Goal: Complete application form

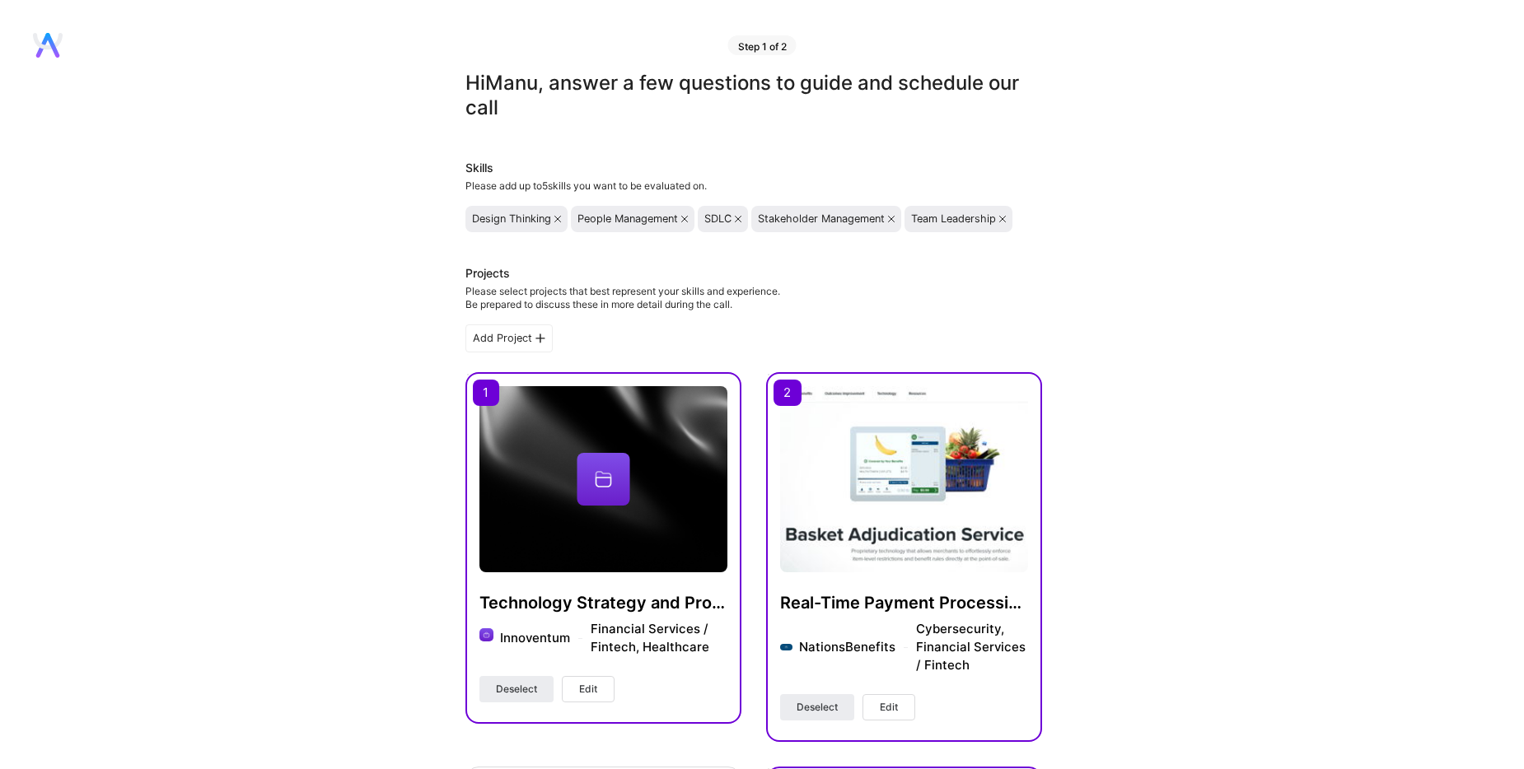
click at [557, 221] on icon at bounding box center [557, 219] width 7 height 7
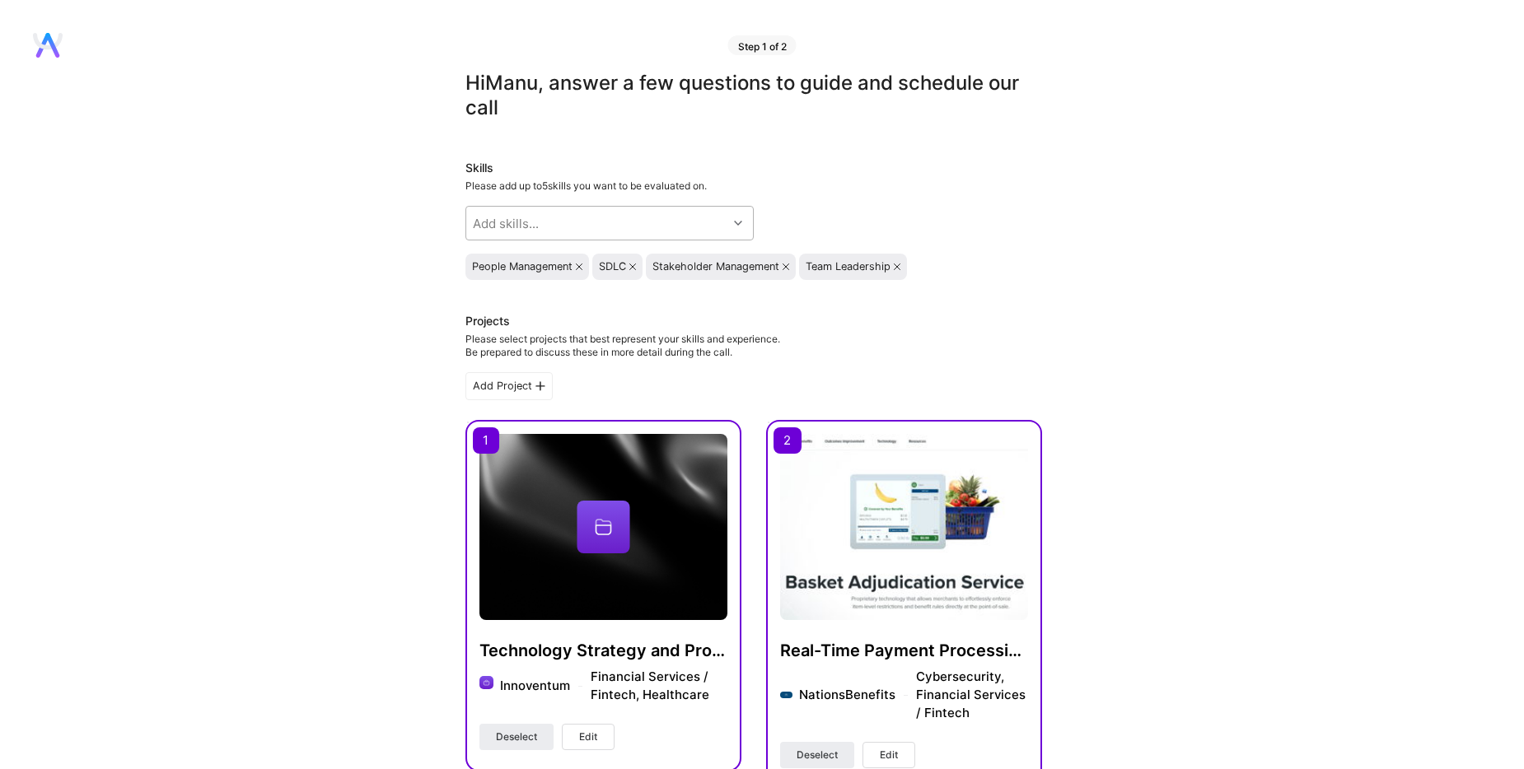
click at [587, 217] on div "Add skills..." at bounding box center [596, 223] width 261 height 33
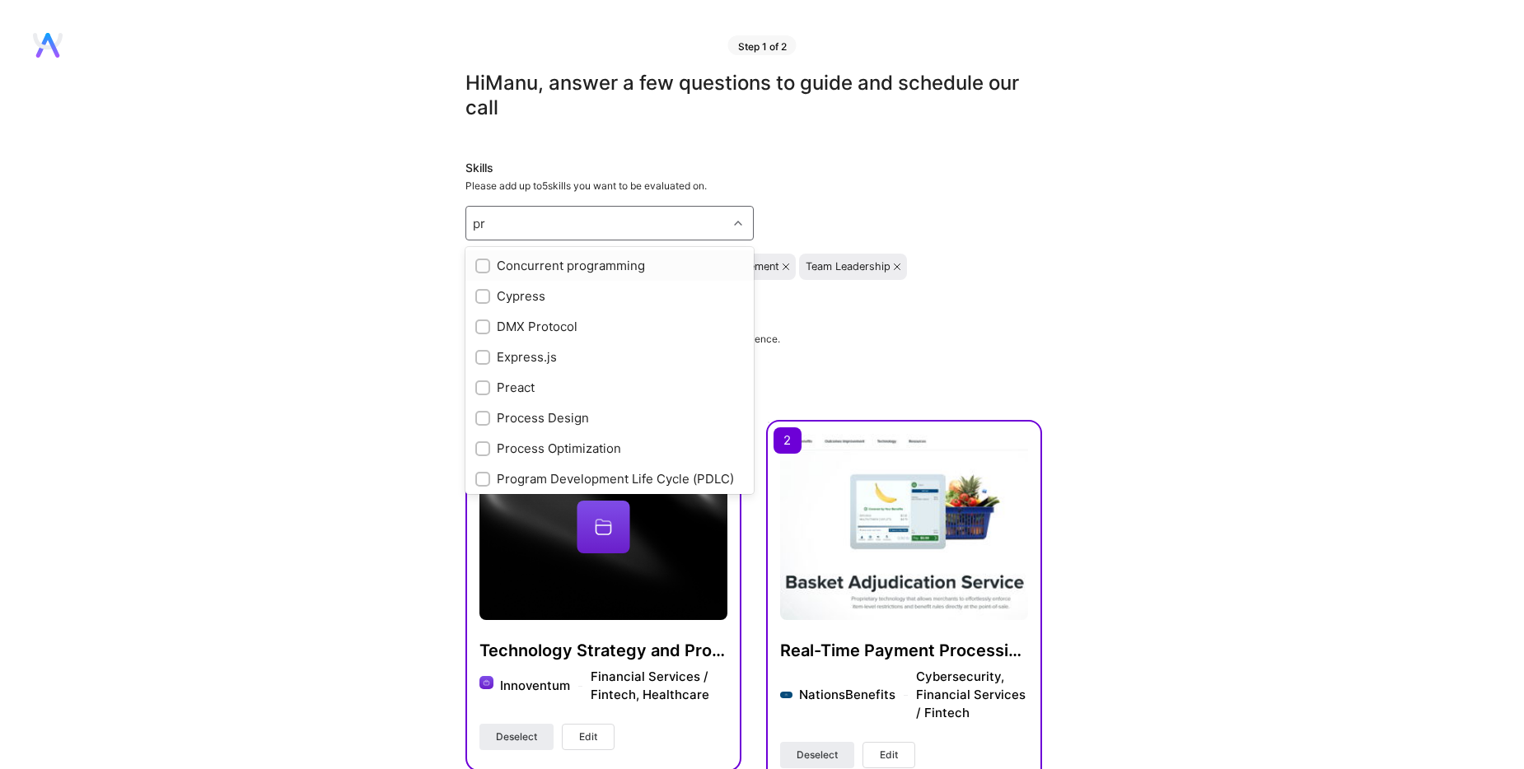
type input "p"
checkbox input "true"
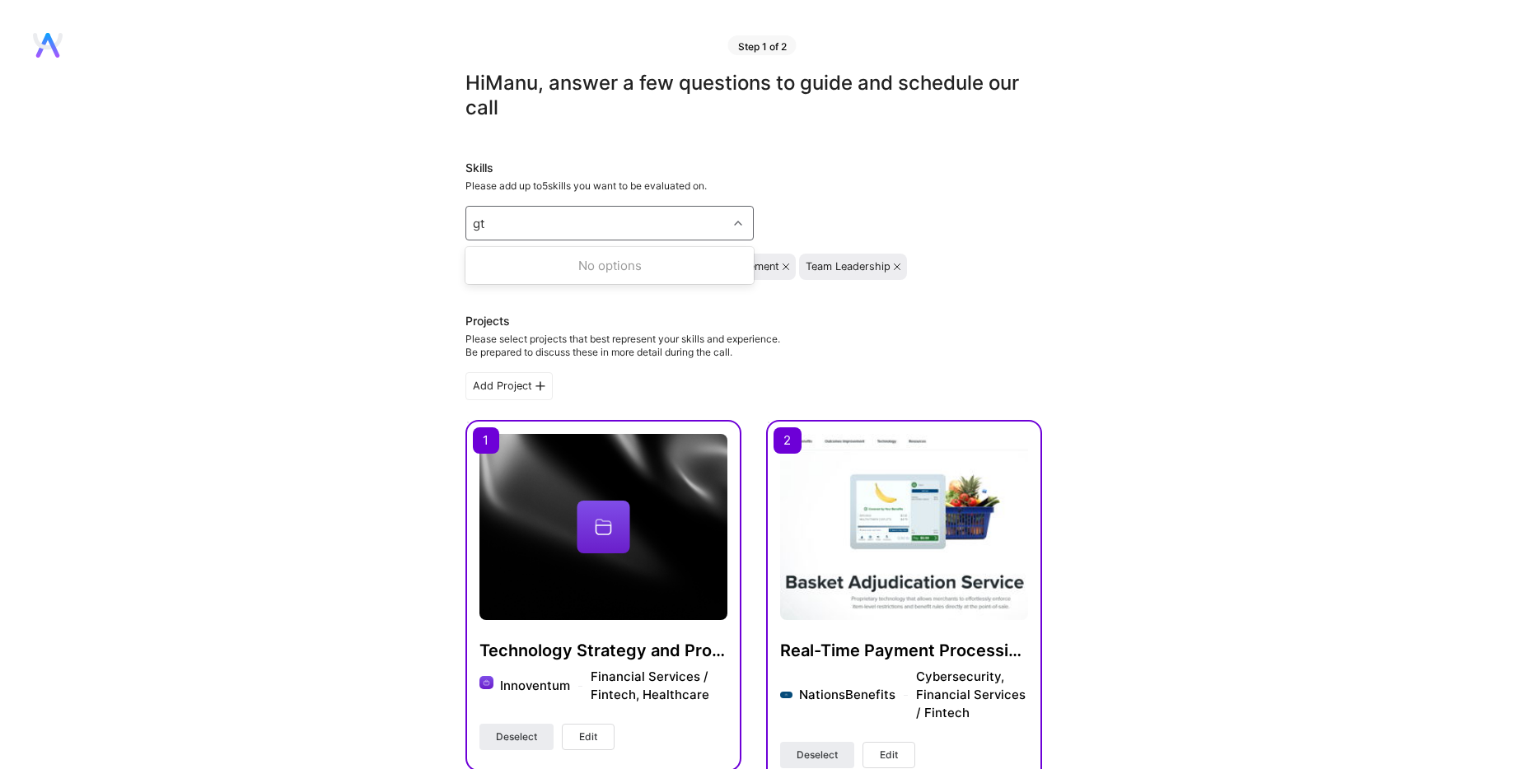
type input "g"
type input "system"
click at [552, 229] on div "Add skills..." at bounding box center [596, 223] width 261 height 33
type input "m"
type input "cloud"
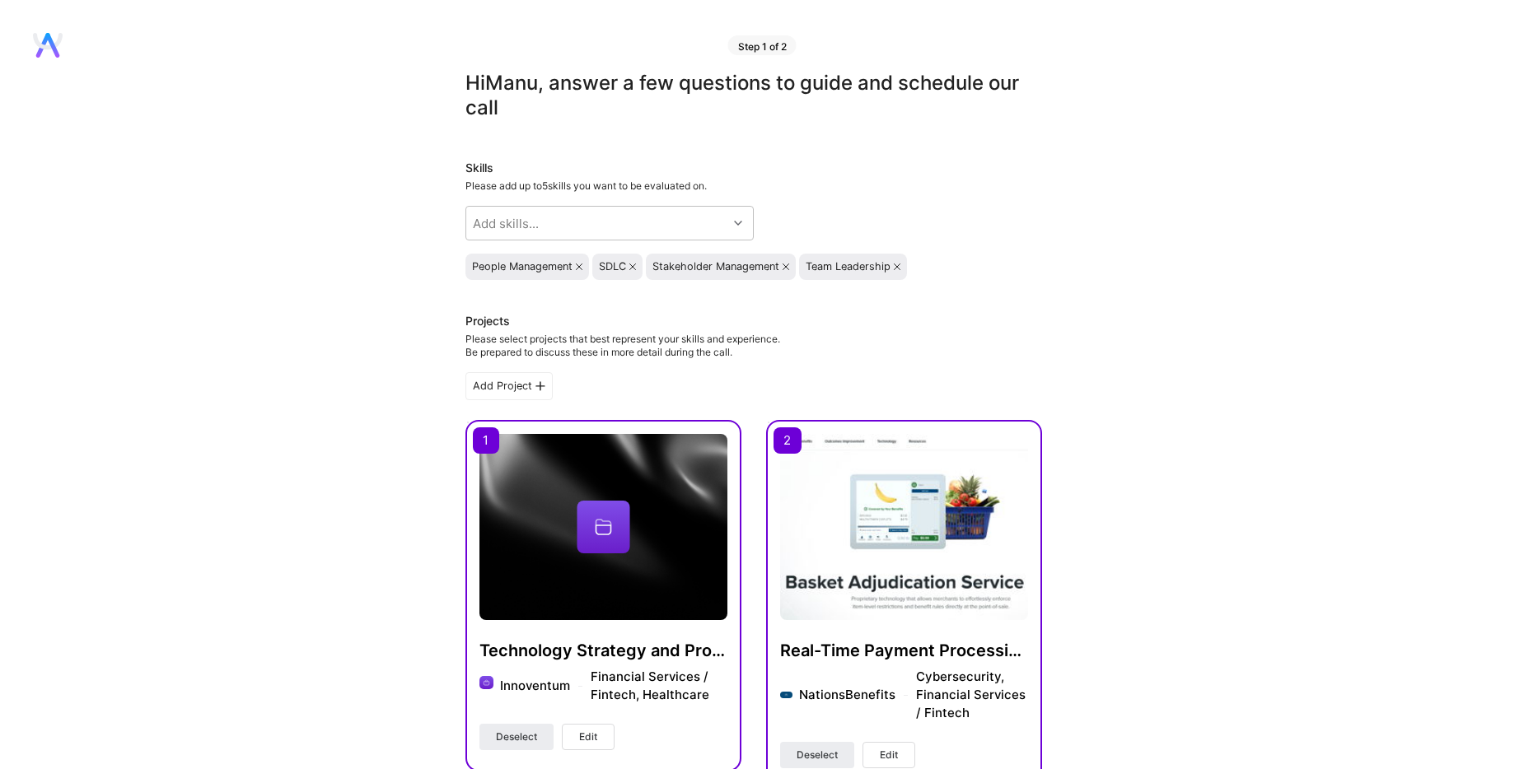
click at [975, 227] on div "Skills Please add up to 5 skills you want to be evaluated on. Add skills... Peo…" at bounding box center [753, 220] width 577 height 120
click at [587, 224] on div "Add skills..." at bounding box center [596, 223] width 261 height 33
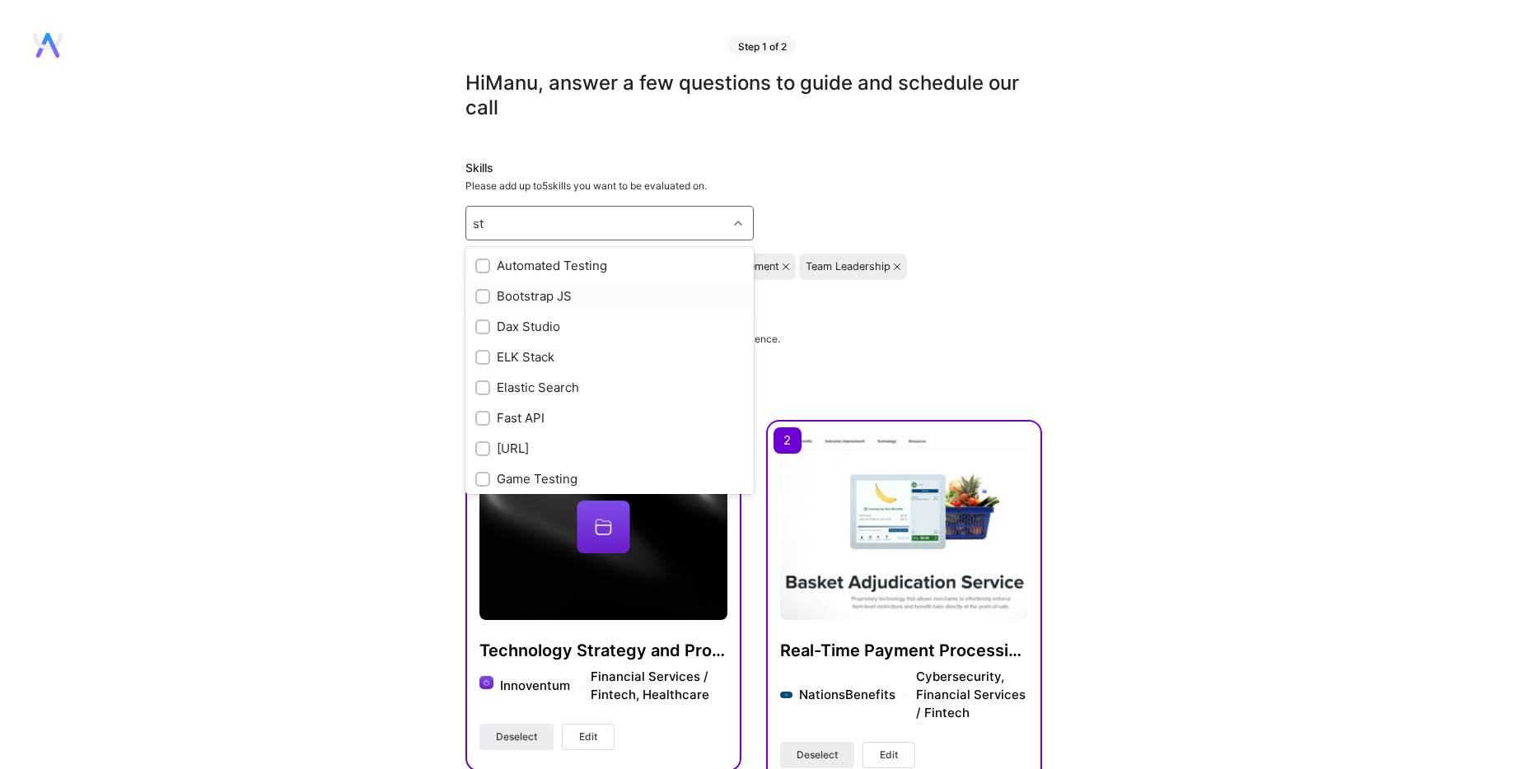
type input "s"
type input "p"
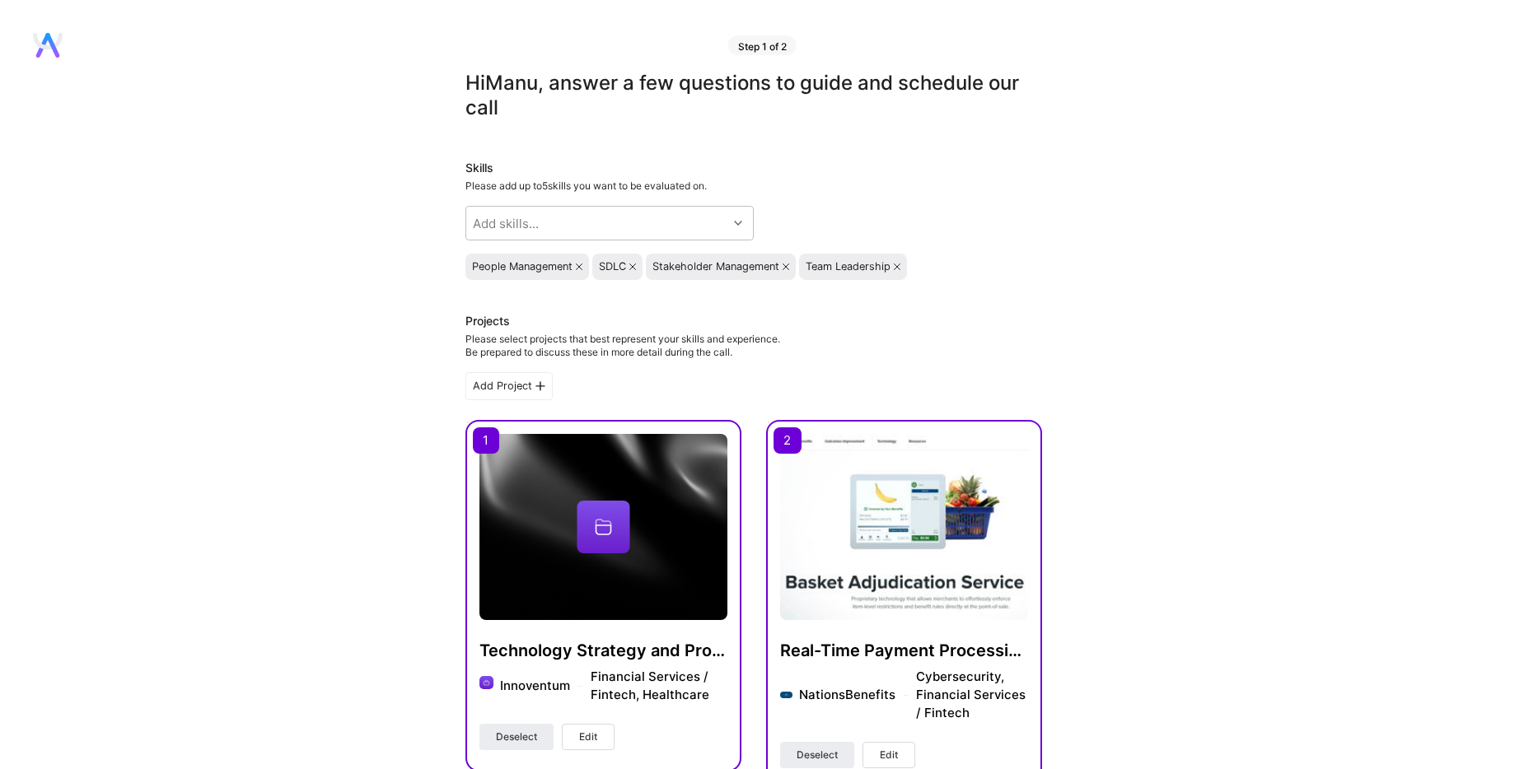
click at [941, 196] on div "Skills Please add up to 5 skills you want to be evaluated on. Add skills... Peo…" at bounding box center [753, 220] width 577 height 120
click at [789, 269] on icon at bounding box center [786, 267] width 7 height 7
click at [580, 269] on icon at bounding box center [579, 267] width 7 height 7
click at [684, 234] on div "Add skills..." at bounding box center [596, 223] width 261 height 33
type input "pdlc"
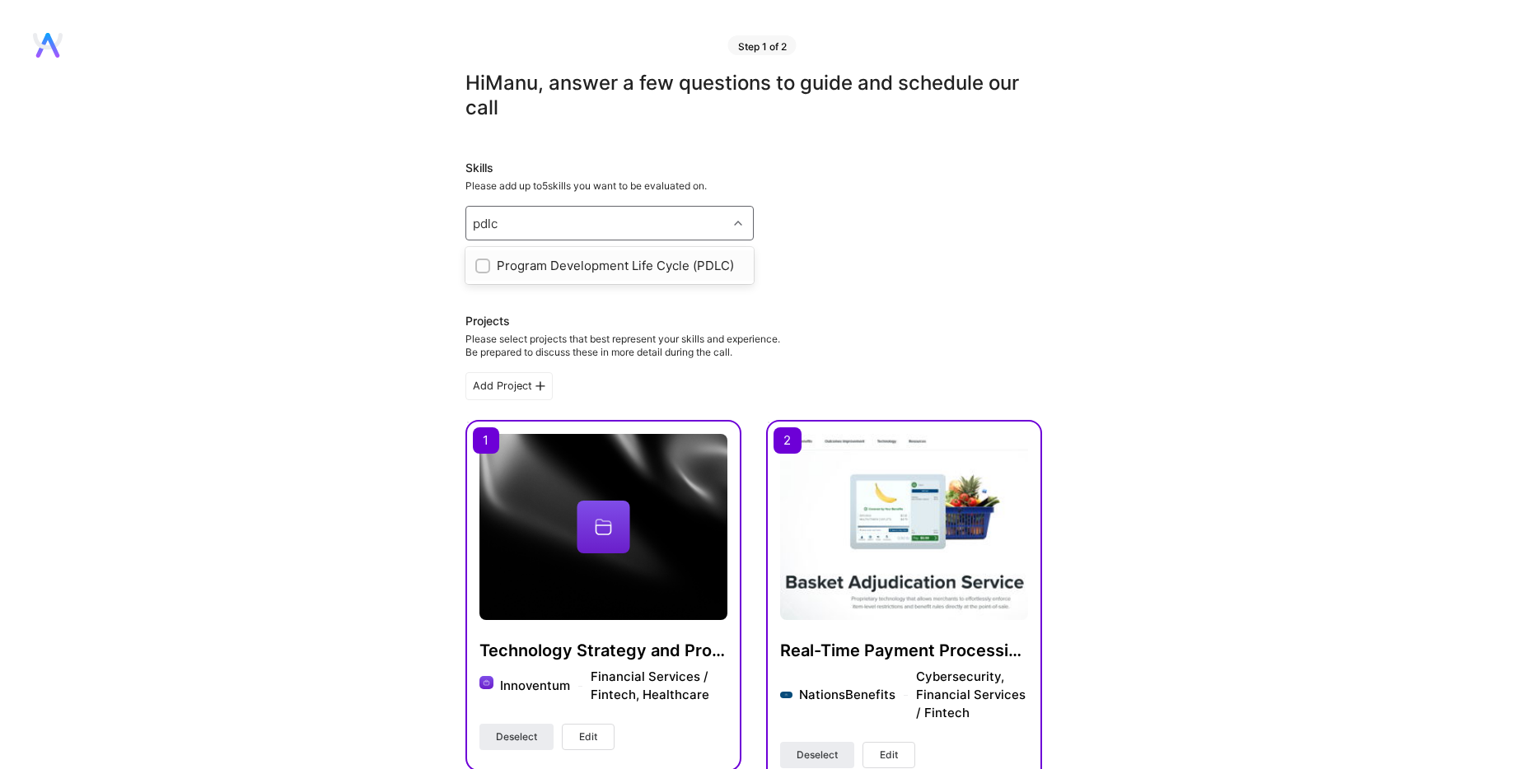
click at [481, 263] on input "checkbox" at bounding box center [485, 267] width 12 height 12
checkbox input "true"
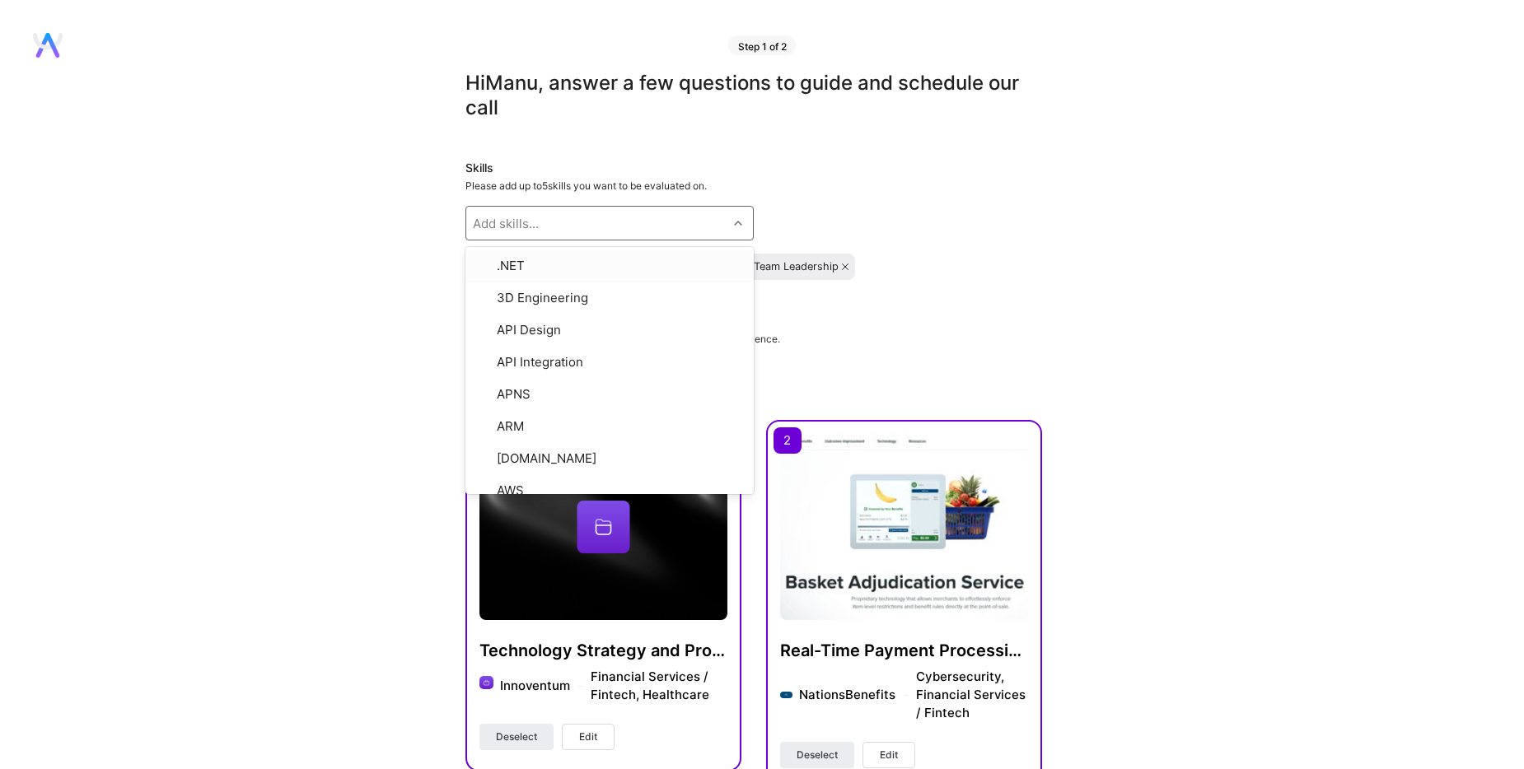
click at [967, 263] on div "Program Development Life Cycle (PDLC) SDLC Team Leadership" at bounding box center [753, 267] width 577 height 26
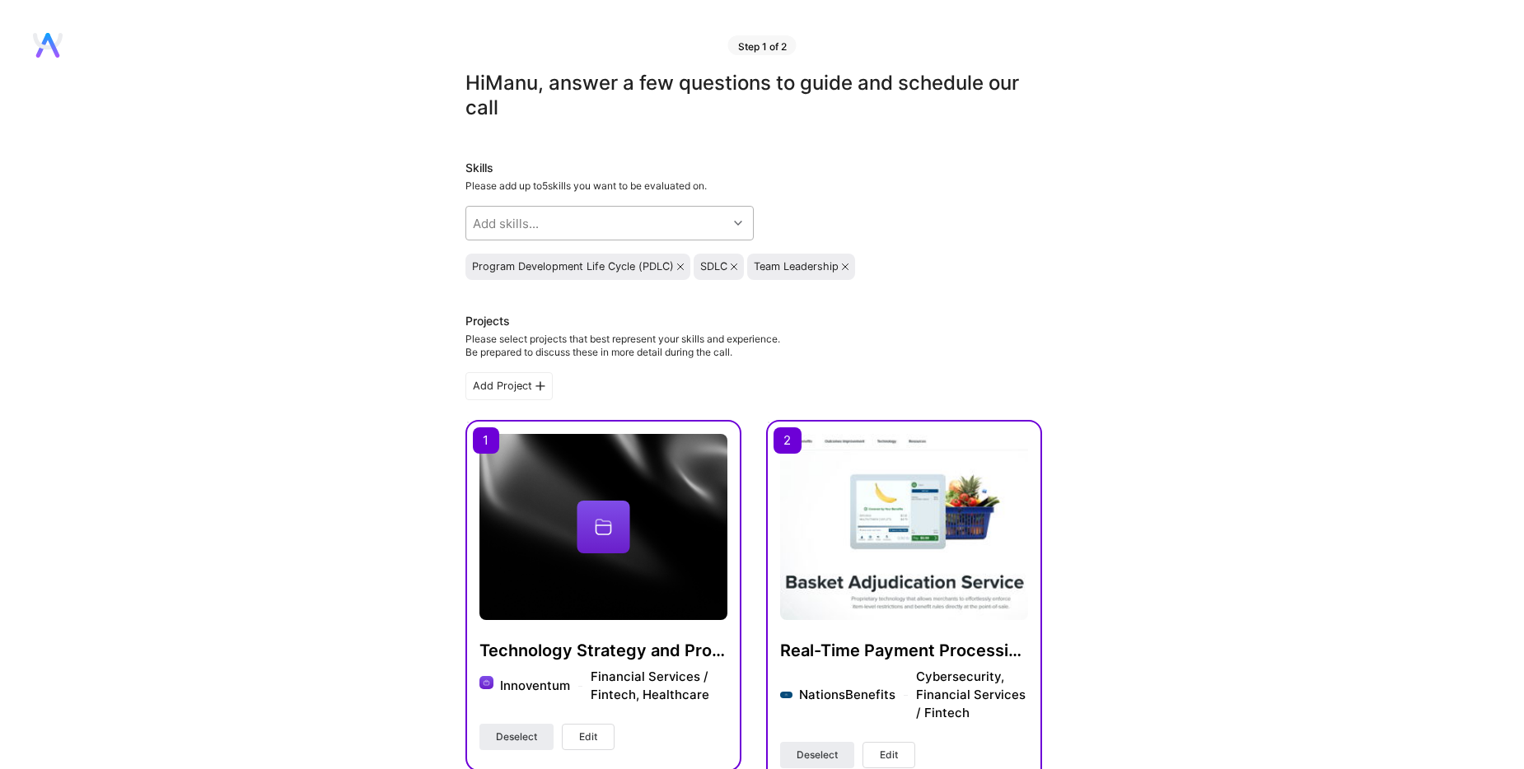
click at [539, 222] on div "Add skills..." at bounding box center [596, 223] width 261 height 33
type input "systems"
click at [483, 297] on input "checkbox" at bounding box center [485, 298] width 12 height 12
checkbox input "true"
type input "peop"
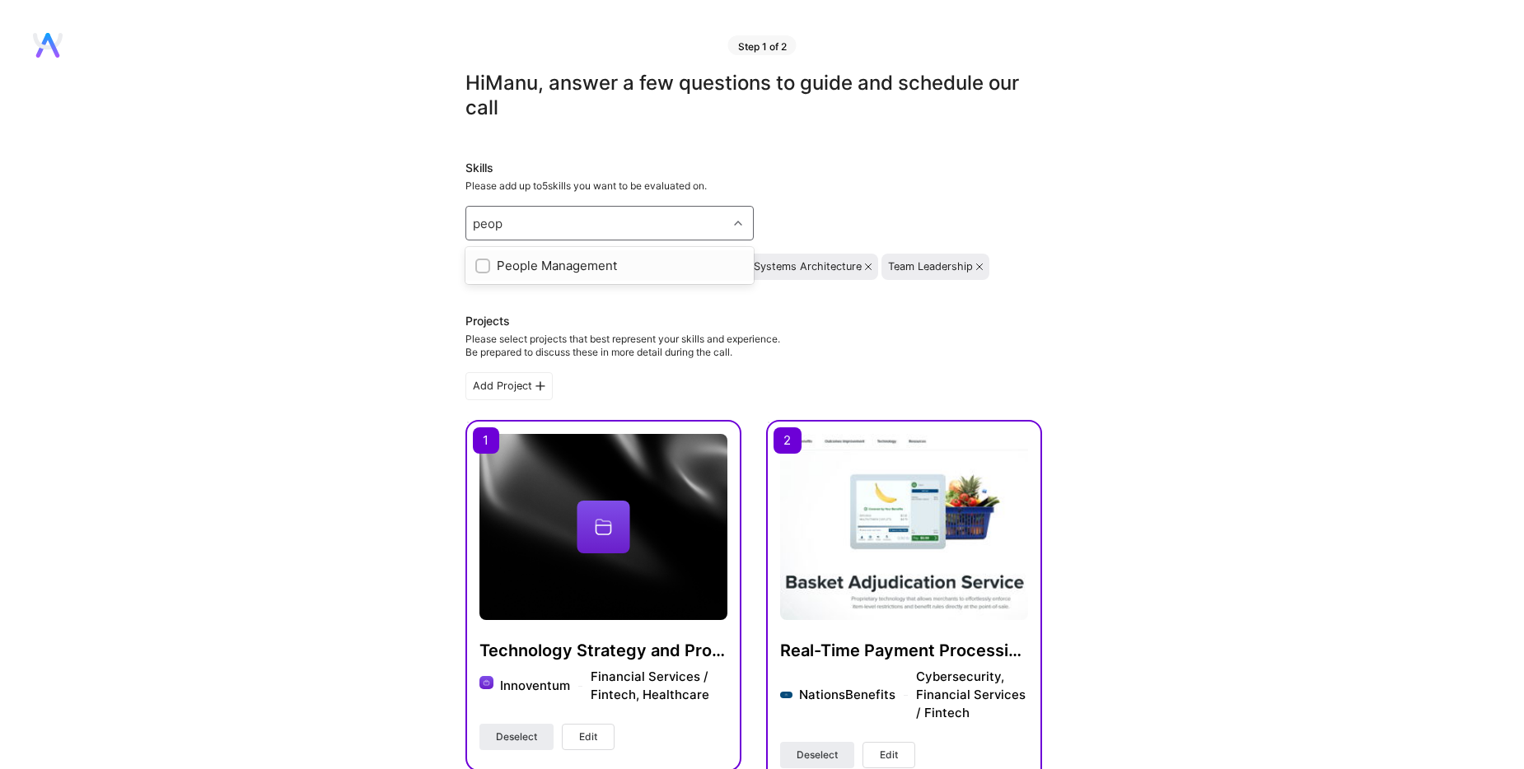
click at [554, 260] on div "People Management" at bounding box center [609, 265] width 269 height 17
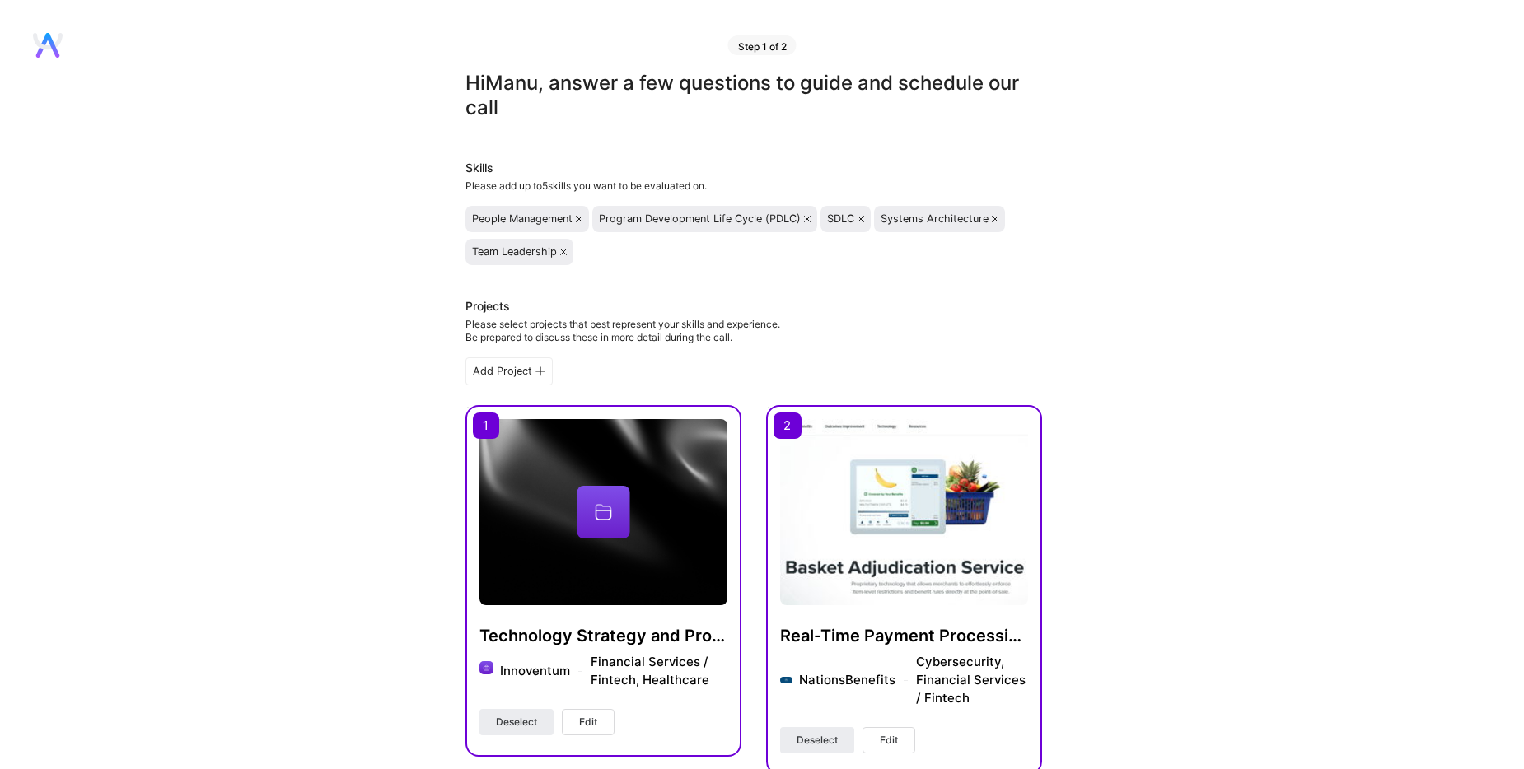
click at [563, 250] on icon at bounding box center [563, 252] width 7 height 7
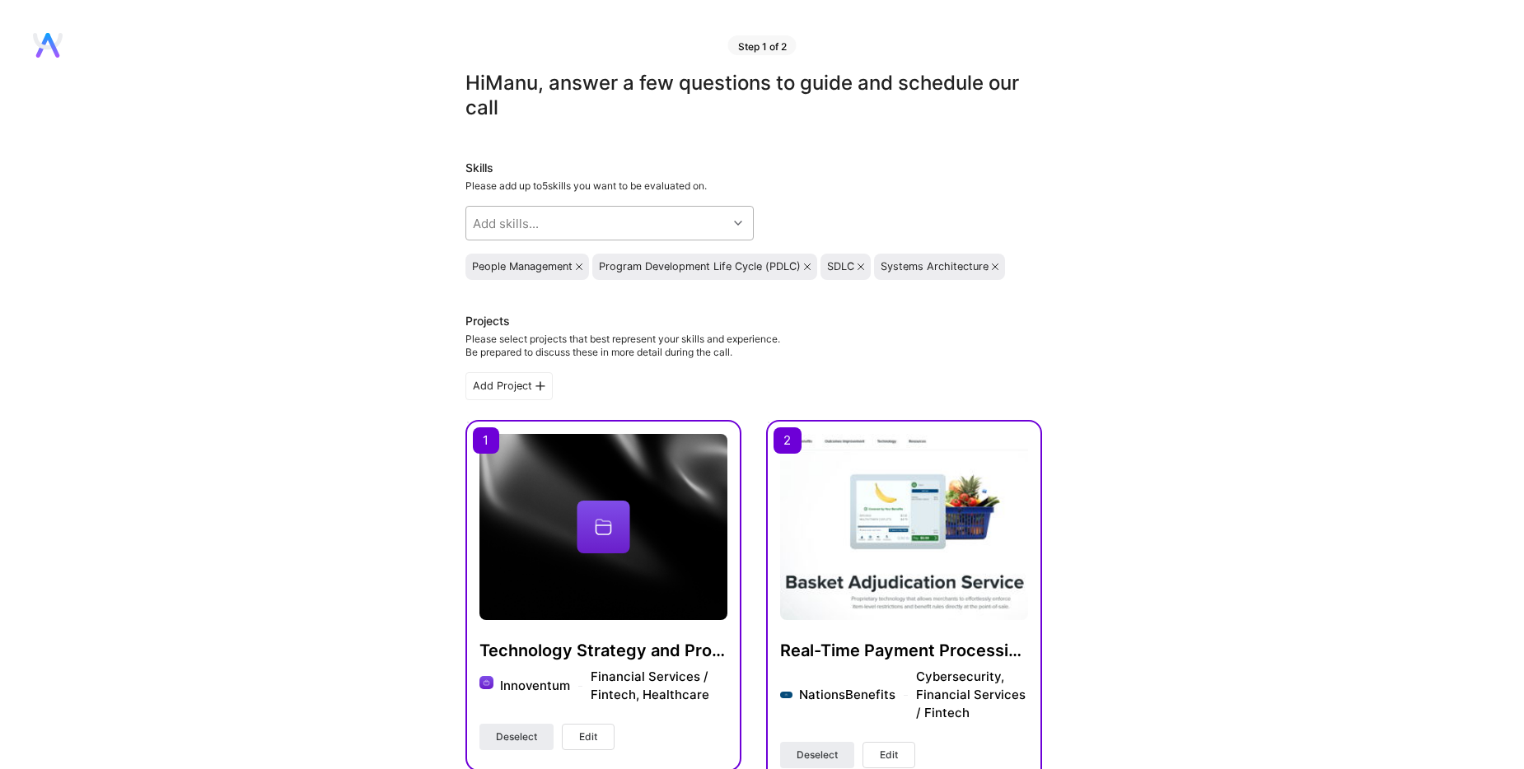
click at [560, 213] on div "Add skills..." at bounding box center [596, 223] width 261 height 33
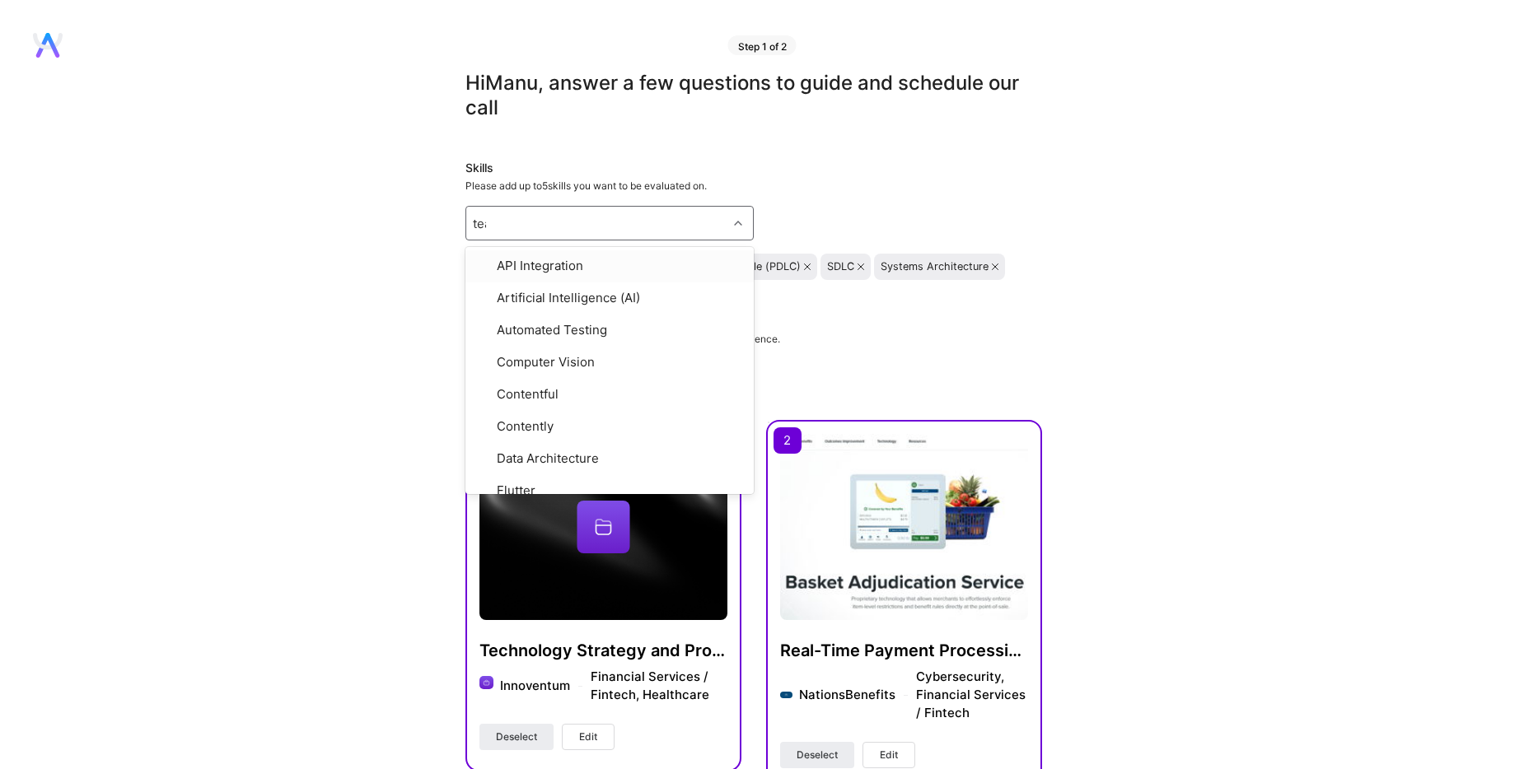
type input "team"
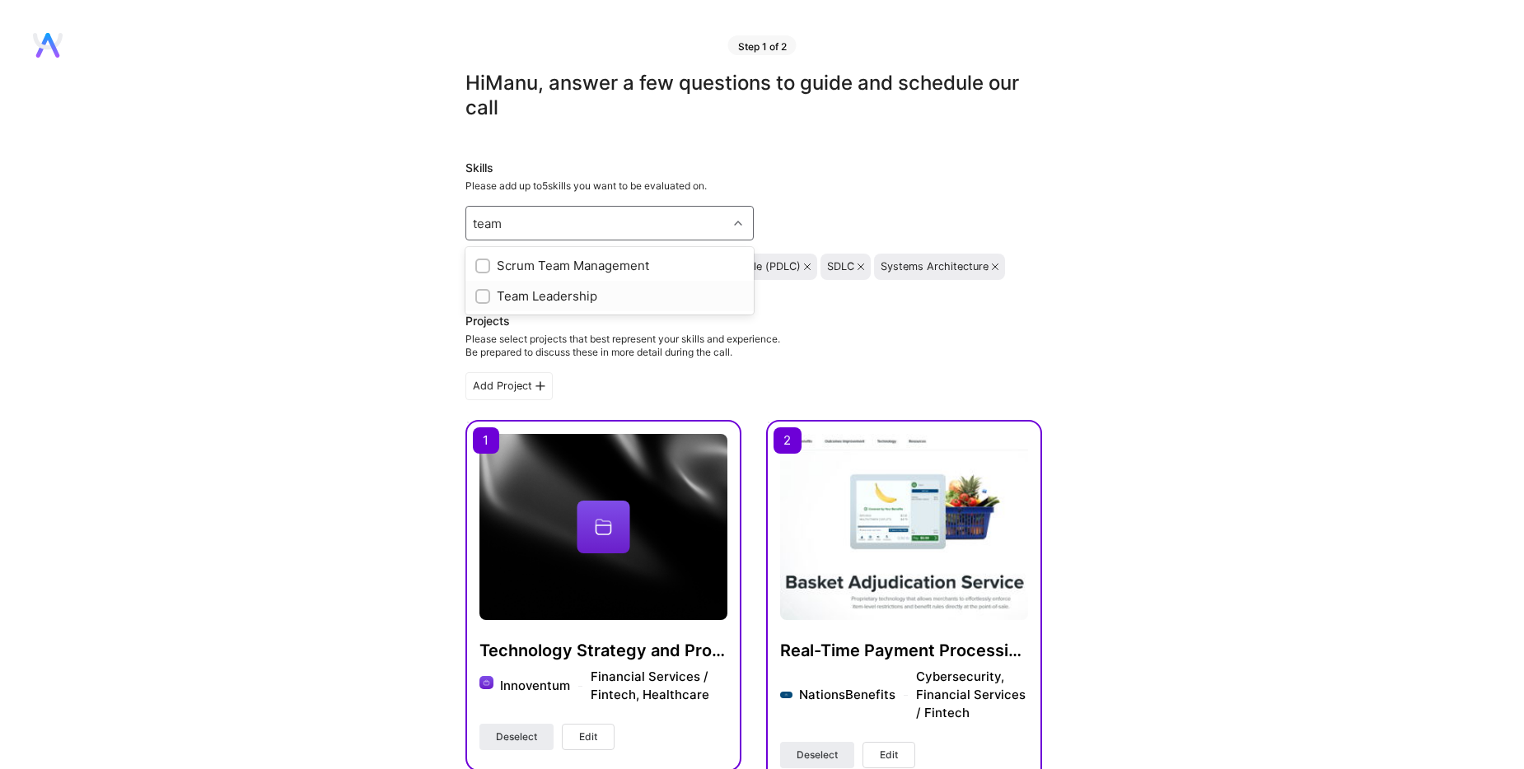
click at [527, 294] on div "Team Leadership" at bounding box center [609, 295] width 269 height 17
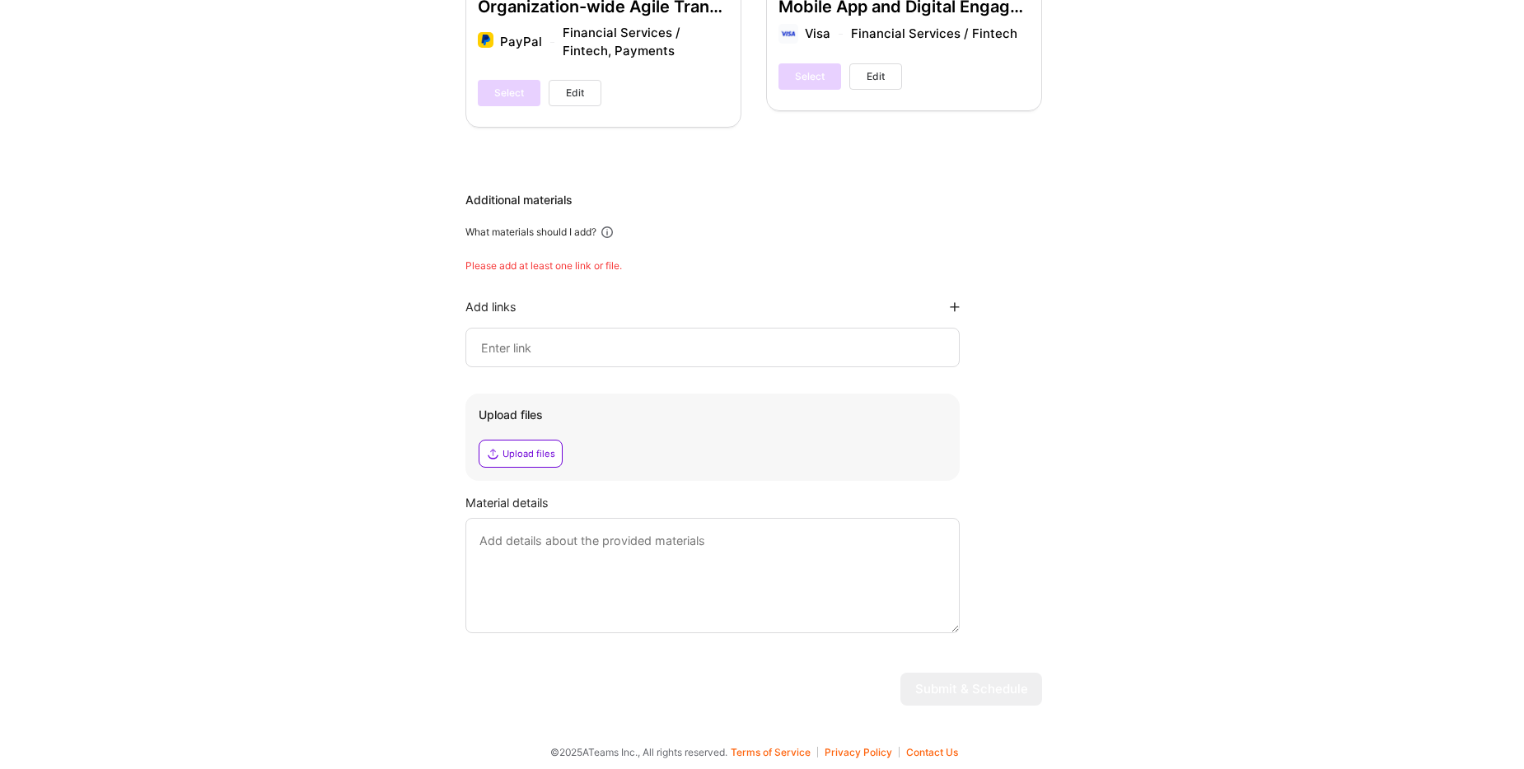
scroll to position [1812, 0]
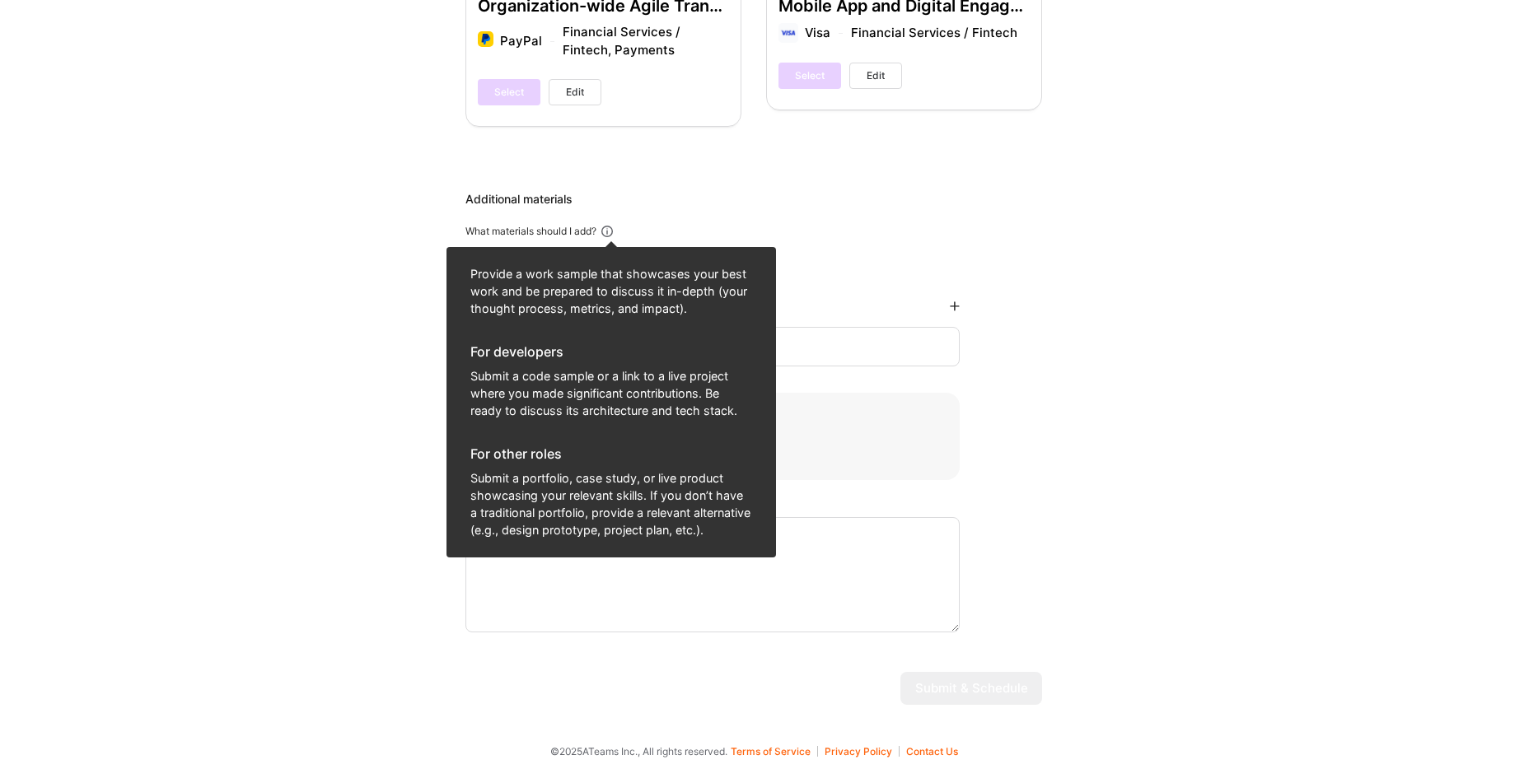
click at [611, 231] on icon at bounding box center [607, 231] width 15 height 15
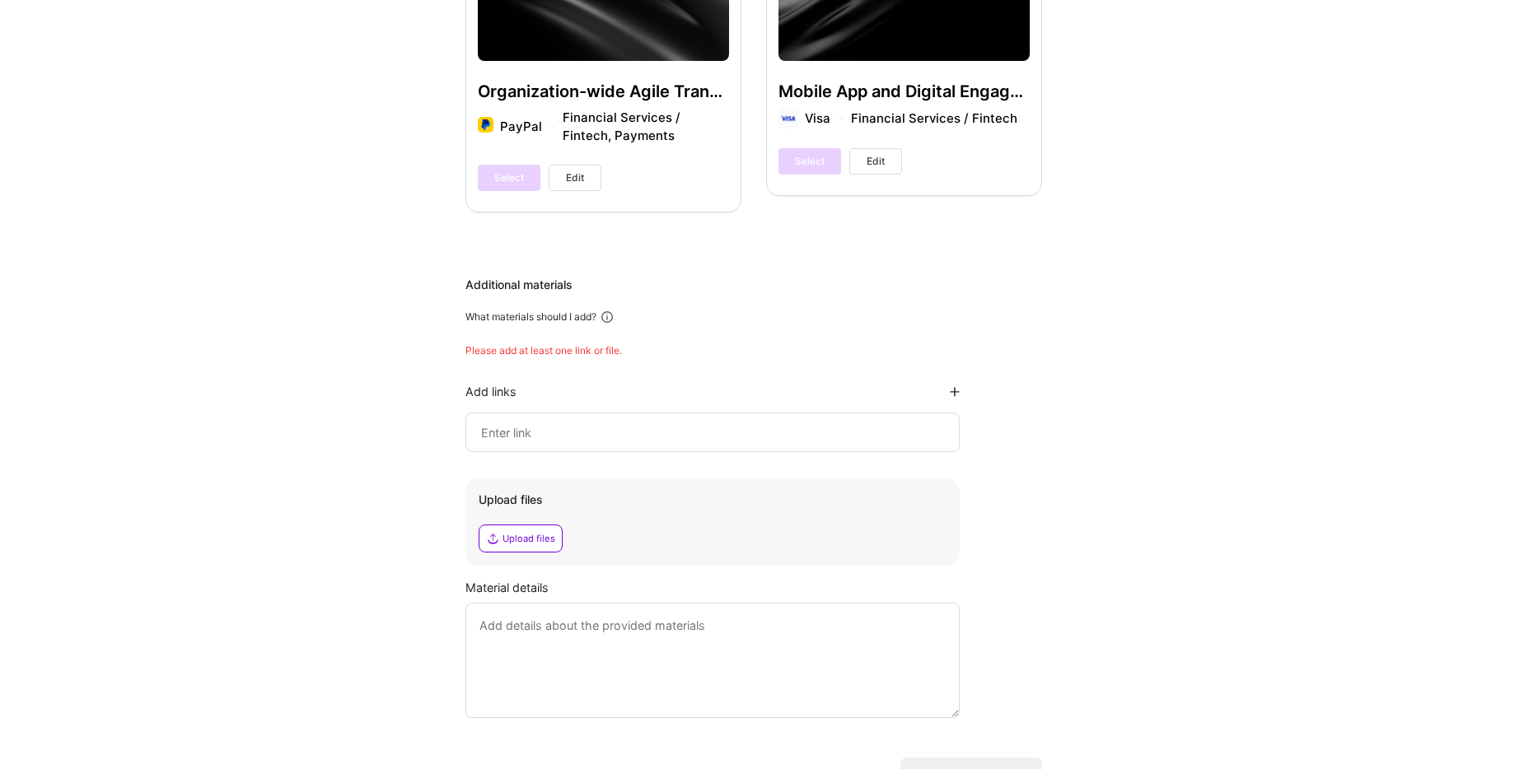
scroll to position [1816, 0]
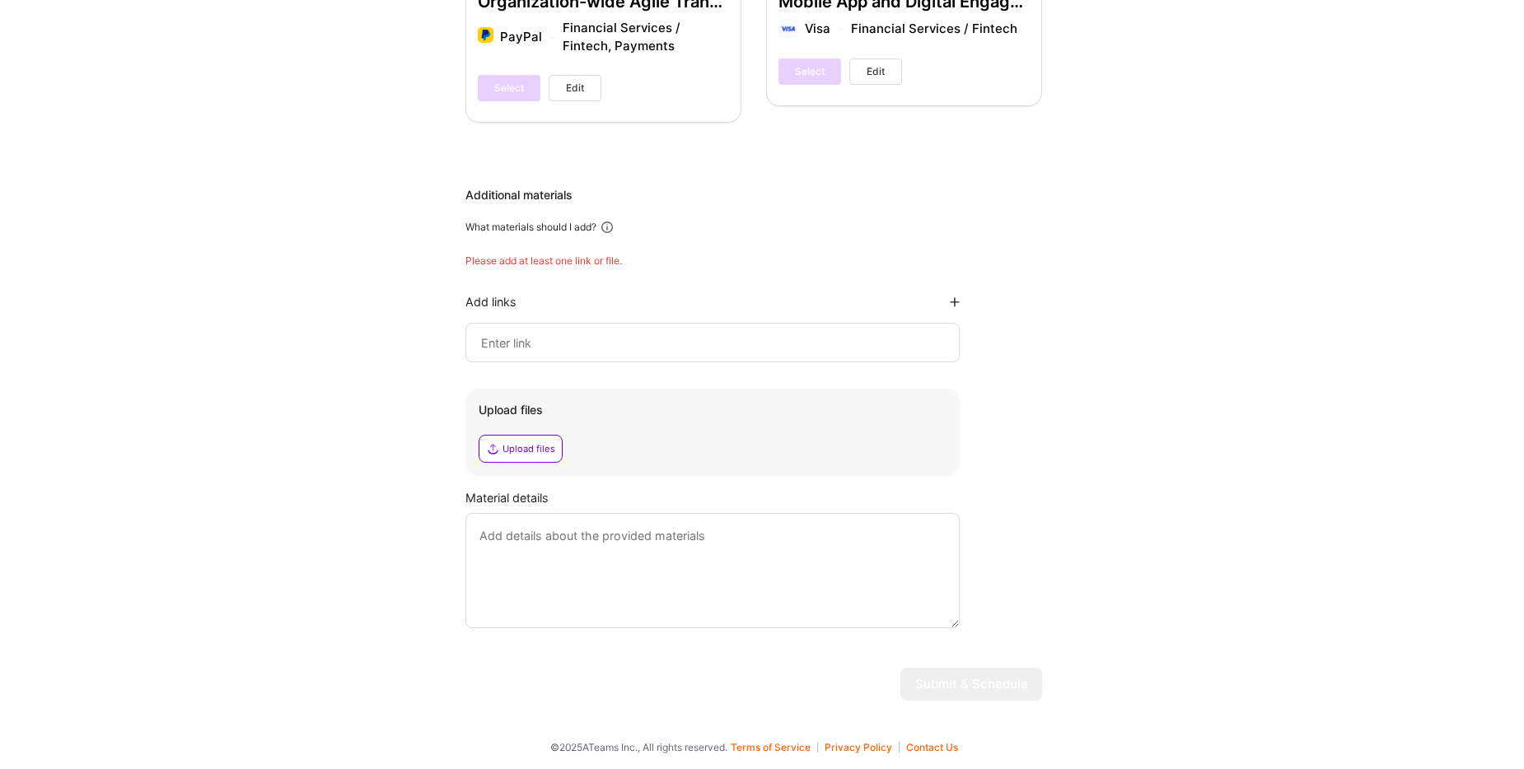
click at [533, 344] on input at bounding box center [712, 343] width 466 height 20
click at [532, 449] on div "Upload files" at bounding box center [528, 448] width 53 height 13
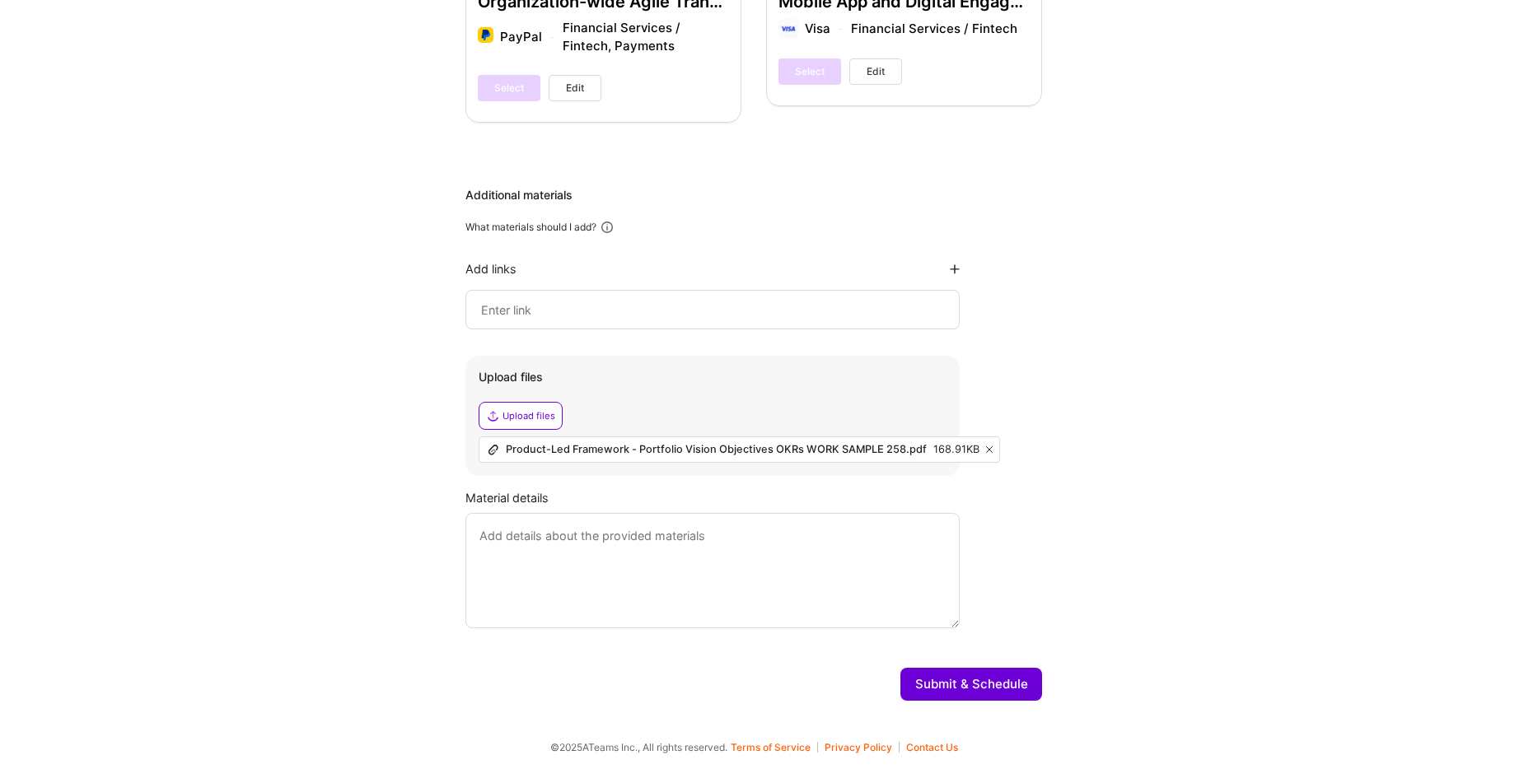
click at [800, 533] on textarea at bounding box center [712, 570] width 494 height 115
drag, startPoint x: 593, startPoint y: 540, endPoint x: 506, endPoint y: 541, distance: 87.3
click at [506, 541] on textarea "This represntative" at bounding box center [712, 570] width 494 height 115
drag, startPoint x: 615, startPoint y: 532, endPoint x: 628, endPoint y: 534, distance: 12.5
click at [628, 534] on textarea "This is representation of a" at bounding box center [712, 570] width 494 height 115
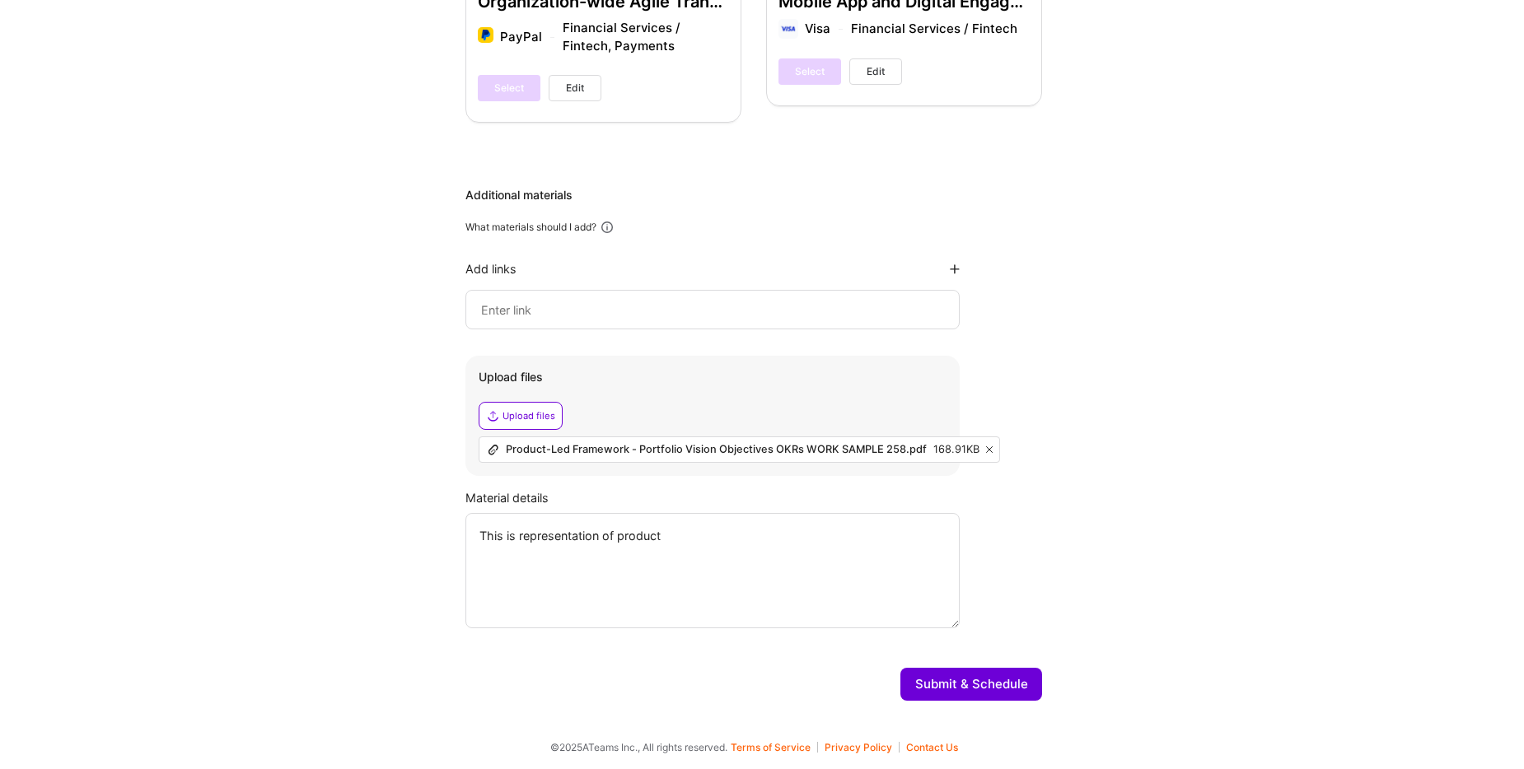
drag, startPoint x: 519, startPoint y: 536, endPoint x: 604, endPoint y: 535, distance: 84.9
click at [604, 535] on textarea "This is representation of product" at bounding box center [712, 570] width 494 height 115
click at [626, 536] on textarea "This provides a sample of product strategy, architecture, stakeholder engagement" at bounding box center [712, 570] width 494 height 115
click at [572, 537] on textarea "This provides a sample of recent product strategy, architecture, stakeholder en…" at bounding box center [712, 570] width 494 height 115
click at [570, 538] on textarea "This provides a sample of recent product strategy, architecture, stakeholder en…" at bounding box center [712, 570] width 494 height 115
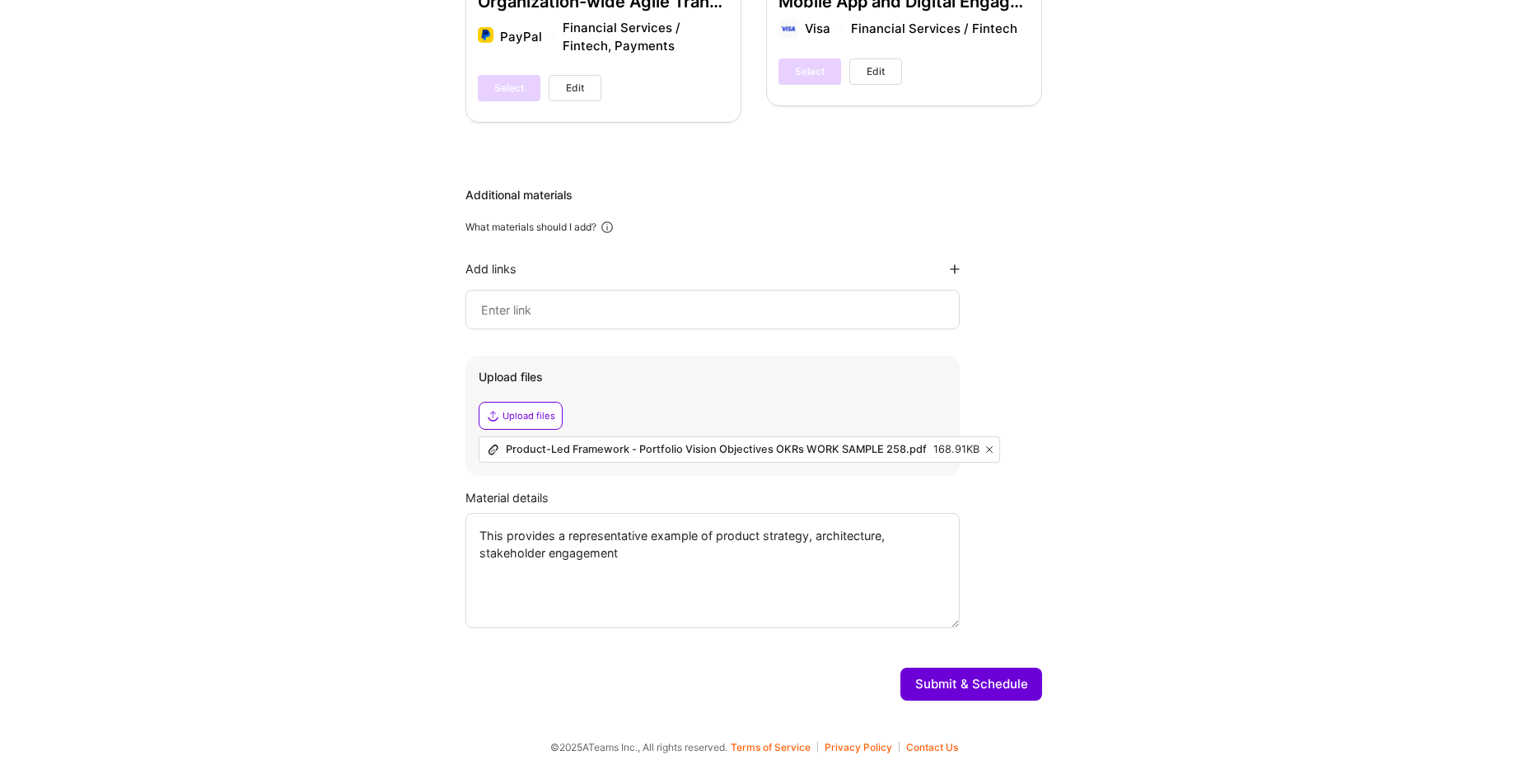
click at [510, 556] on textarea "This provides a representative example of product strategy, architecture, stake…" at bounding box center [712, 570] width 494 height 115
click at [891, 535] on textarea "This provides a representative example of product strategy, architecture, and s…" at bounding box center [712, 570] width 494 height 115
click at [667, 534] on textarea "This provides a representative example of product strategy, architecture, team …" at bounding box center [712, 570] width 494 height 115
click at [711, 535] on textarea "This provides a representative sample of product strategy, architecture, team l…" at bounding box center [712, 570] width 494 height 115
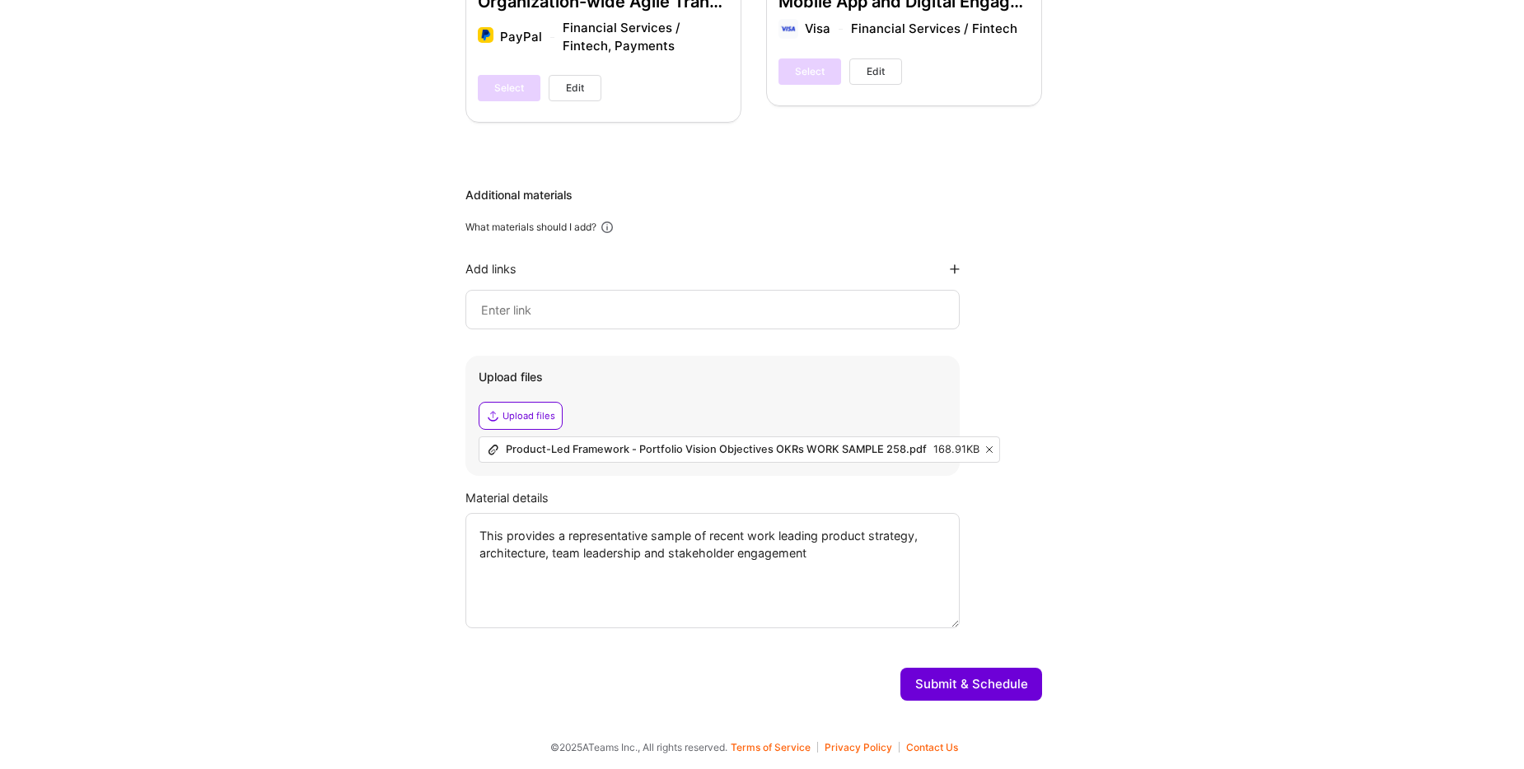
drag, startPoint x: 556, startPoint y: 558, endPoint x: 646, endPoint y: 562, distance: 89.9
click at [647, 558] on textarea "This provides a representative sample of recent work leading product strategy, …" at bounding box center [712, 570] width 494 height 115
click at [807, 536] on textarea "This provides a representative sample of recent work leading product strategy, …" at bounding box center [712, 570] width 494 height 115
type textarea "This provides a representative sample of recent work across product strategy, a…"
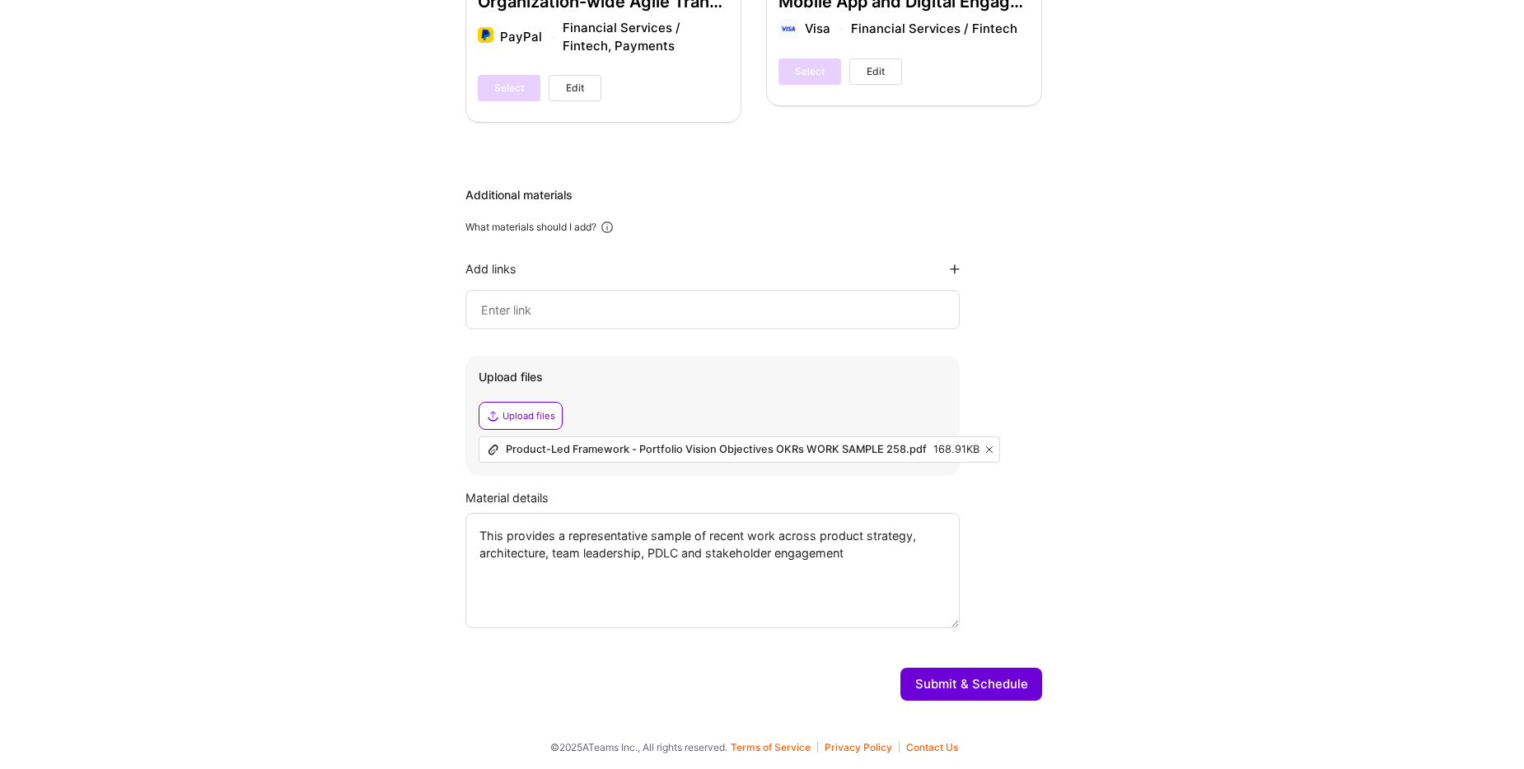
click at [970, 686] on button "Submit & Schedule" at bounding box center [971, 684] width 142 height 33
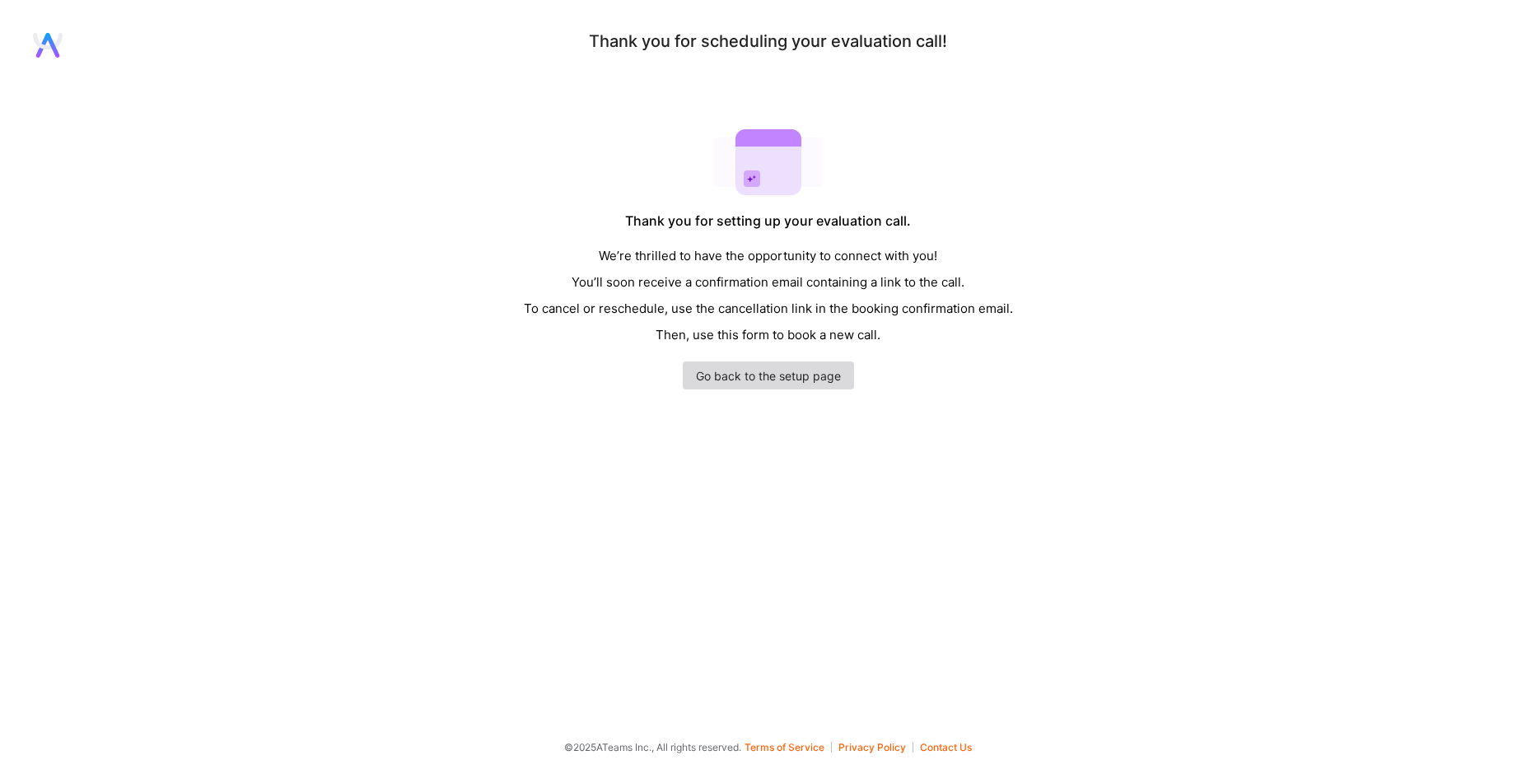
click at [746, 372] on link "Go back to the setup page" at bounding box center [768, 376] width 171 height 28
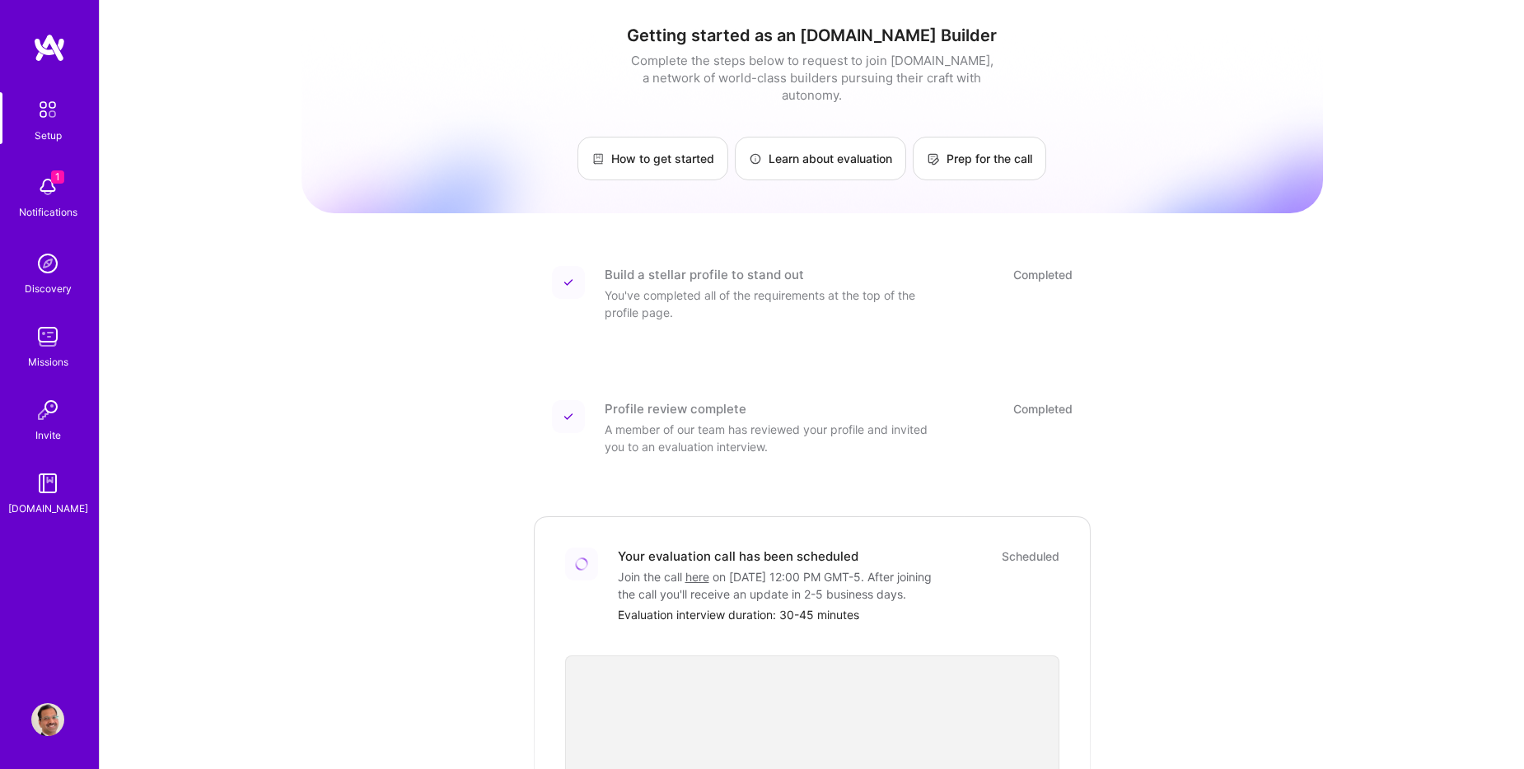
click at [63, 197] on img at bounding box center [47, 187] width 33 height 33
click at [1283, 369] on div "1 Setup 1 Notifications Discovery Missions Invite A.Guide Profile Close Mark al…" at bounding box center [762, 585] width 1524 height 1170
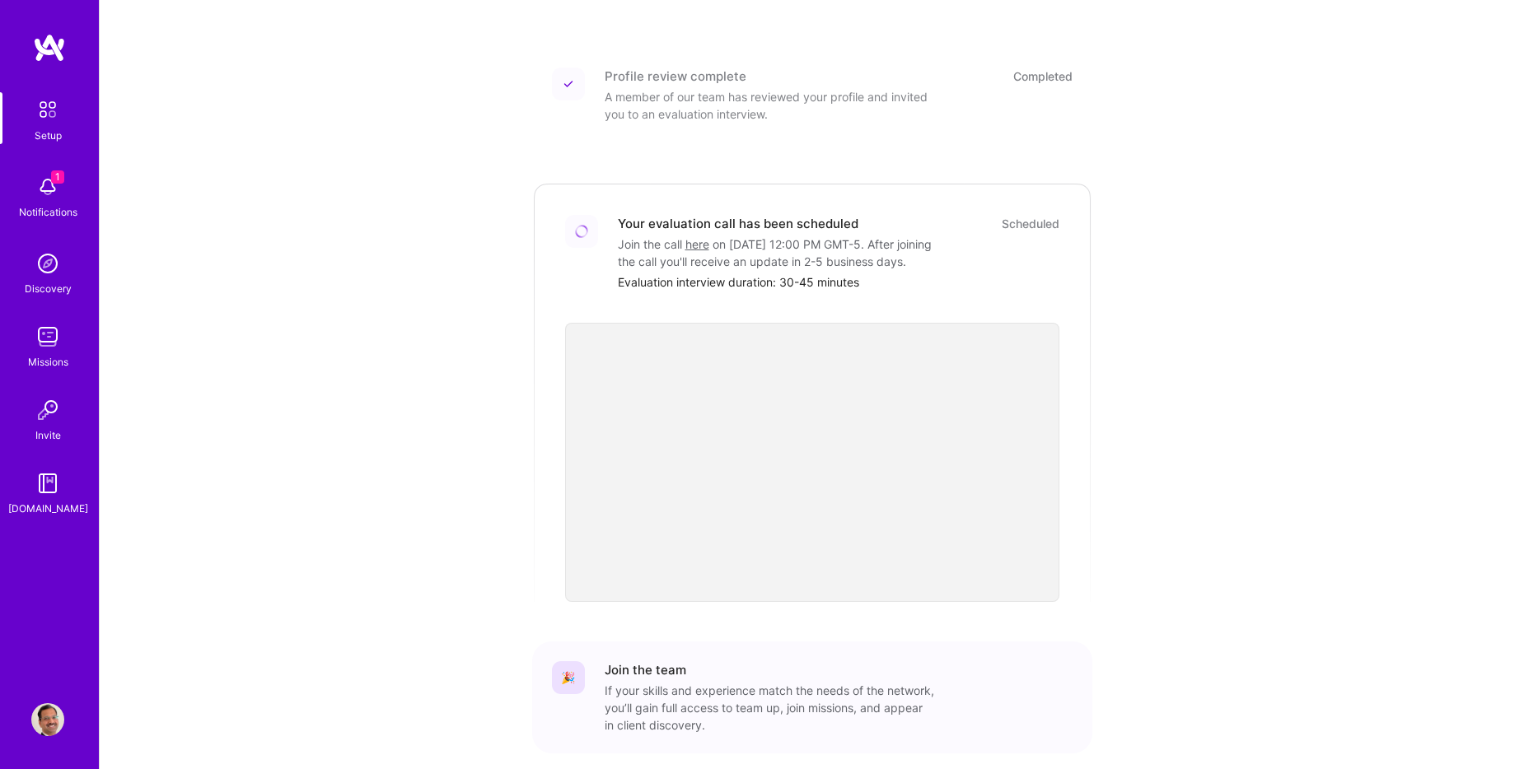
scroll to position [409, 0]
